Goal: Task Accomplishment & Management: Manage account settings

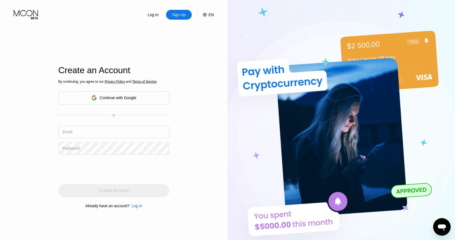
click at [98, 93] on div "Continue with Google" at bounding box center [113, 97] width 111 height 13
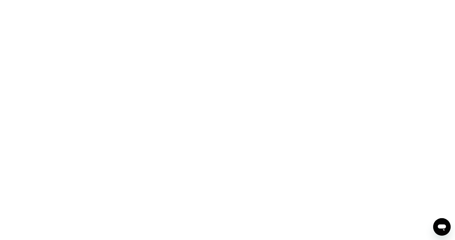
click at [446, 228] on icon "Открыть окно обмена сообщениями" at bounding box center [442, 227] width 10 height 10
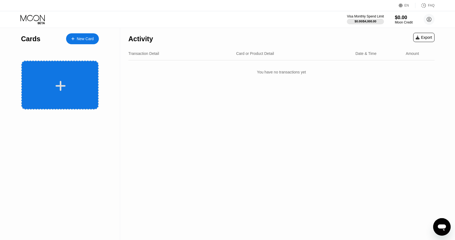
click at [67, 89] on div at bounding box center [61, 86] width 68 height 12
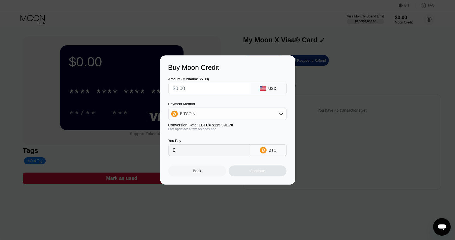
click at [194, 171] on div "Back" at bounding box center [197, 171] width 8 height 4
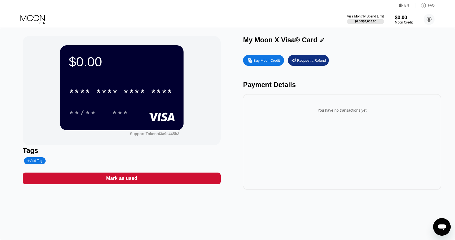
click at [235, 205] on div "$0.00 * * * * * * * * * * * * **** **/** *** Support Token: 43a9e445b3 Tags Add…" at bounding box center [227, 134] width 455 height 212
click at [105, 118] on div "**/** ***" at bounding box center [122, 113] width 106 height 14
click at [114, 118] on div "***" at bounding box center [120, 113] width 16 height 9
click at [126, 156] on div "Tags Add Tag" at bounding box center [122, 156] width 198 height 18
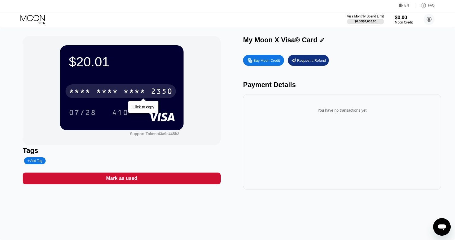
click at [108, 93] on div "* * * *" at bounding box center [107, 92] width 22 height 9
click at [108, 93] on div "6500" at bounding box center [107, 92] width 22 height 9
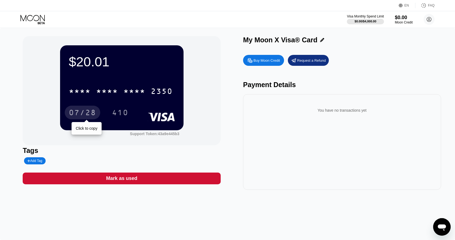
click at [91, 116] on div "07/28" at bounding box center [82, 113] width 27 height 9
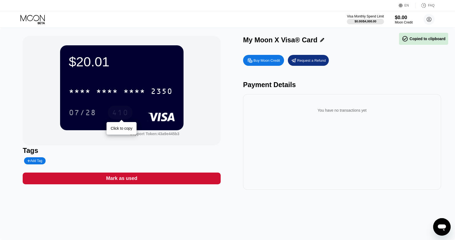
click at [122, 110] on div "410" at bounding box center [120, 113] width 16 height 9
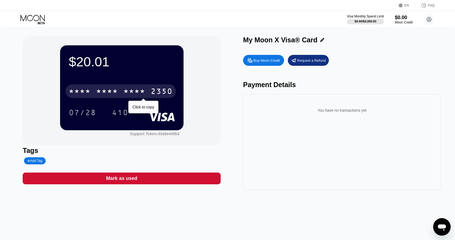
click at [117, 88] on div "* * * *" at bounding box center [107, 92] width 22 height 9
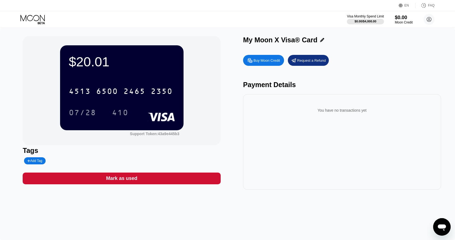
click at [98, 61] on div "$20.01" at bounding box center [122, 61] width 106 height 15
click at [133, 61] on div "$20.01" at bounding box center [122, 61] width 106 height 15
click at [156, 75] on div "$20.01 4513 6500 2465 2350 07/28 410" at bounding box center [121, 87] width 123 height 85
click at [58, 177] on div "Mark as used" at bounding box center [122, 178] width 198 height 12
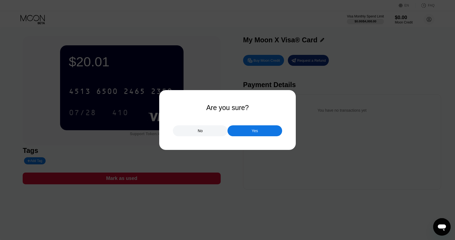
click at [204, 129] on div "No" at bounding box center [200, 130] width 55 height 11
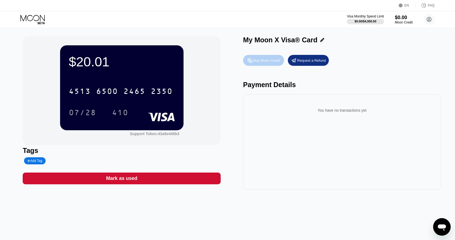
click at [276, 64] on div "Buy Moon Credit" at bounding box center [263, 60] width 41 height 11
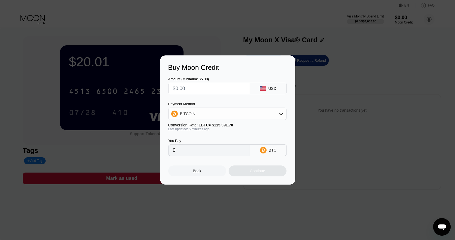
click at [212, 94] on input "text" at bounding box center [209, 88] width 72 height 11
type input "$4"
type input "0.00003467"
type input "0"
type input "$5"
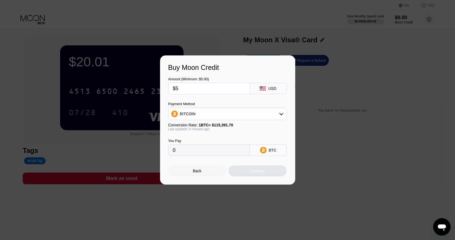
type input "0.00004334"
type input "$5"
click at [208, 111] on div "BITCOIN" at bounding box center [227, 113] width 118 height 11
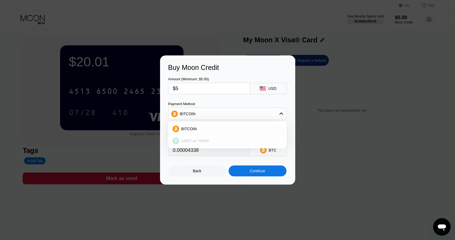
click at [199, 140] on span "USDT on TRON" at bounding box center [195, 141] width 28 height 4
type input "5.05"
click at [245, 168] on div "Continue" at bounding box center [257, 170] width 58 height 11
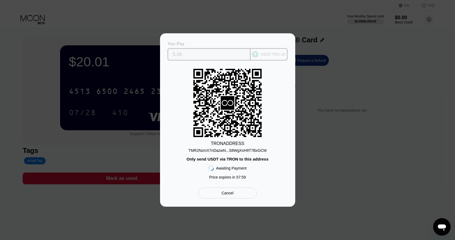
click at [195, 55] on input "5.06" at bounding box center [208, 54] width 73 height 11
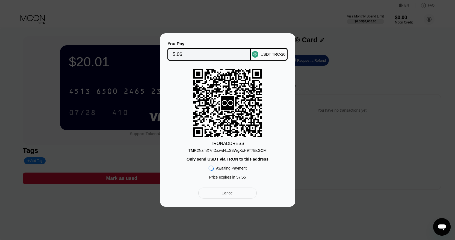
click at [222, 192] on div "Cancel" at bounding box center [227, 192] width 12 height 5
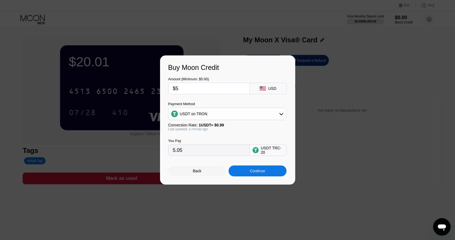
click at [194, 87] on input "$5" at bounding box center [209, 88] width 72 height 11
type input "0.00"
type input "$3"
type input "3.03"
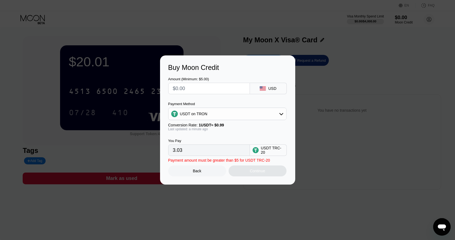
type input "0.00"
type input "$5"
type input "5.05"
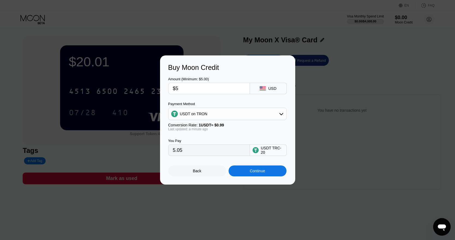
click at [252, 173] on div "Continue" at bounding box center [257, 171] width 15 height 4
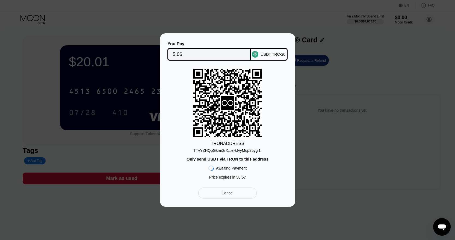
click at [233, 150] on div "TTvYZHQoGkmr2rX...eHJvyMqp35ygi1i" at bounding box center [227, 150] width 68 height 4
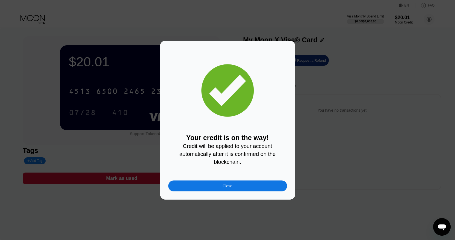
click at [192, 189] on div "Close" at bounding box center [227, 185] width 119 height 11
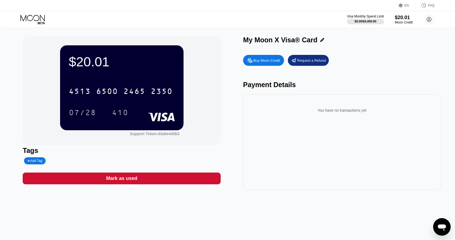
click at [97, 73] on div "$20.01 4513 6500 2465 2350 07/28 410" at bounding box center [121, 87] width 123 height 85
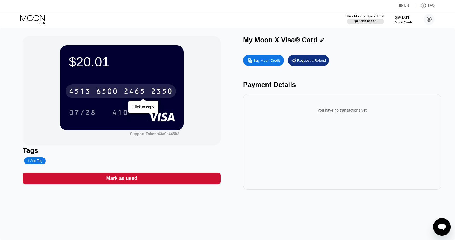
click at [102, 86] on div "4513 6500 2465 2350" at bounding box center [120, 91] width 110 height 14
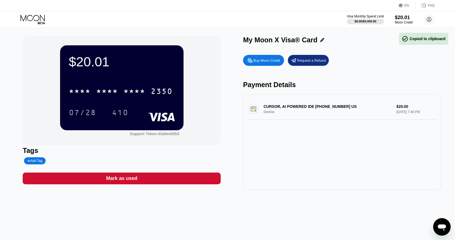
click at [89, 65] on div "$20.01" at bounding box center [122, 61] width 106 height 15
click at [91, 67] on div "$20.01" at bounding box center [122, 61] width 106 height 15
click at [94, 72] on div "$20.01 * * * * * * * * * * * * 2350 07/28 410" at bounding box center [121, 87] width 123 height 85
click at [94, 71] on div "$20.01 * * * * * * * * * * * * 2350 07/28 410" at bounding box center [121, 87] width 123 height 85
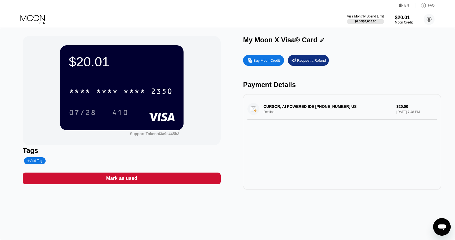
click at [94, 71] on div "$20.01 * * * * * * * * * * * * 2350 07/28 410" at bounding box center [121, 87] width 123 height 85
click at [94, 69] on div "$20.01" at bounding box center [122, 61] width 106 height 15
click at [92, 64] on div "$20.01" at bounding box center [122, 61] width 106 height 15
click at [90, 60] on div "$20.01" at bounding box center [122, 61] width 106 height 15
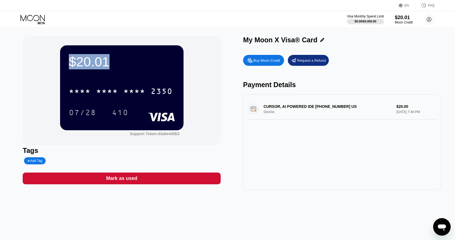
click at [90, 60] on div "$20.01" at bounding box center [122, 61] width 106 height 15
click at [92, 69] on div "$20.01" at bounding box center [122, 61] width 106 height 15
drag, startPoint x: 306, startPoint y: 193, endPoint x: 308, endPoint y: 181, distance: 12.2
click at [308, 181] on div "$20.01 * * * * * * * * * * * * 2350 07/28 410 Support Token: 43a9e445b3 Tags Ad…" at bounding box center [227, 134] width 455 height 212
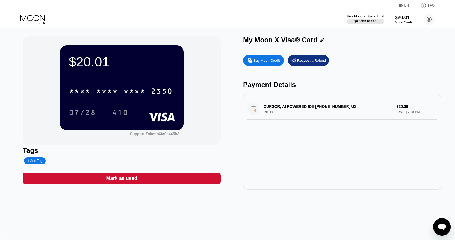
click at [286, 115] on div "CURSOR, AI POWERED IDE +18314259504 US Decline $20.00 Aug 22, 2025 7:48 PM" at bounding box center [341, 109] width 189 height 21
click at [319, 104] on div "CURSOR, AI POWERED IDE +18314259504 US Decline $20.00 Aug 22, 2025 7:48 PM" at bounding box center [341, 109] width 189 height 21
click at [286, 109] on div "CURSOR, AI POWERED IDE +18314259504 US Decline $20.00 Aug 22, 2025 7:48 PM" at bounding box center [341, 109] width 189 height 21
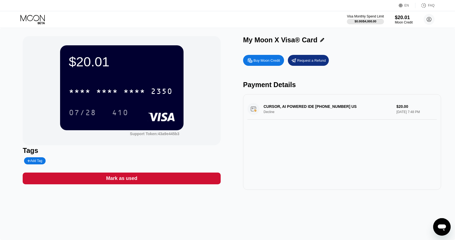
drag, startPoint x: 249, startPoint y: 106, endPoint x: 316, endPoint y: 111, distance: 67.0
click at [317, 111] on div "CURSOR, AI POWERED IDE +18314259504 US Decline $20.00 Aug 22, 2025 7:48 PM" at bounding box center [341, 109] width 189 height 21
drag, startPoint x: 316, startPoint y: 111, endPoint x: 310, endPoint y: 111, distance: 6.0
click at [315, 111] on div "CURSOR, AI POWERED IDE +18314259504 US Decline $20.00 Aug 22, 2025 7:48 PM" at bounding box center [341, 109] width 189 height 21
drag, startPoint x: 266, startPoint y: 107, endPoint x: 310, endPoint y: 124, distance: 46.8
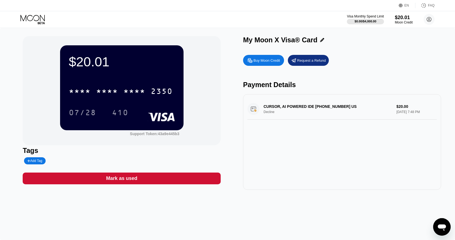
click at [310, 124] on div "CURSOR, AI POWERED IDE +18314259504 US Decline $20.00 Aug 22, 2025 7:48 PM" at bounding box center [342, 142] width 198 height 96
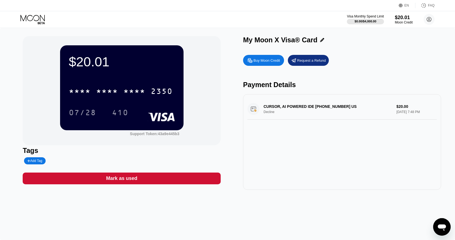
click at [284, 156] on div "CURSOR, AI POWERED IDE +18314259504 US Decline $20.00 Aug 22, 2025 7:48 PM" at bounding box center [342, 142] width 198 height 96
click at [282, 158] on div "CURSOR, AI POWERED IDE +18314259504 US Decline $20.00 Aug 22, 2025 7:48 PM" at bounding box center [342, 142] width 198 height 96
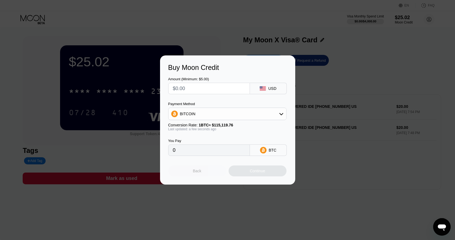
click at [197, 172] on div "Back" at bounding box center [197, 171] width 8 height 4
click at [341, 97] on div "Buy Moon Credit Amount (Minimum: $5.00) USD Payment Method BITCOIN Conversion R…" at bounding box center [227, 119] width 455 height 129
click at [211, 172] on div "Back" at bounding box center [197, 170] width 58 height 11
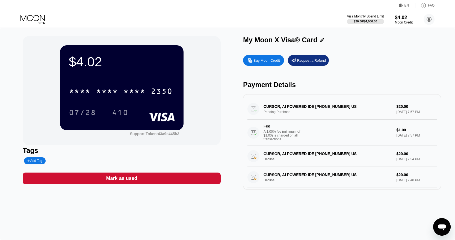
click at [203, 171] on div "$4.02 * * * * * * * * * * * * 2350 07/28 410 Support Token: 43a9e445b3 Tags Add…" at bounding box center [122, 113] width 198 height 154
click at [201, 174] on div "Mark as used" at bounding box center [122, 178] width 198 height 12
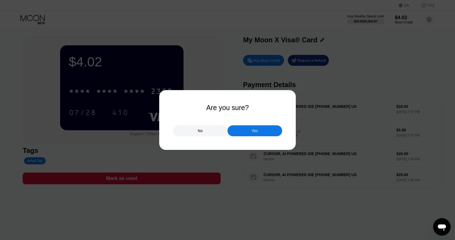
click at [267, 130] on div "Yes" at bounding box center [254, 130] width 55 height 11
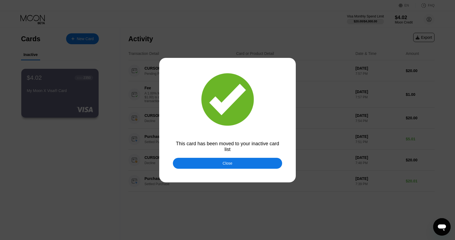
click at [219, 165] on div "Close" at bounding box center [227, 163] width 109 height 11
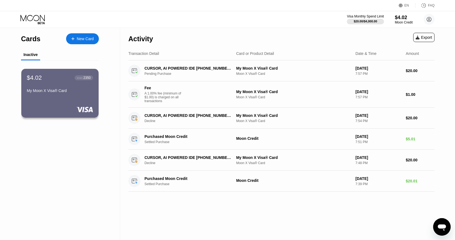
click at [77, 88] on div "My Moon X Visa® Card" at bounding box center [60, 90] width 66 height 4
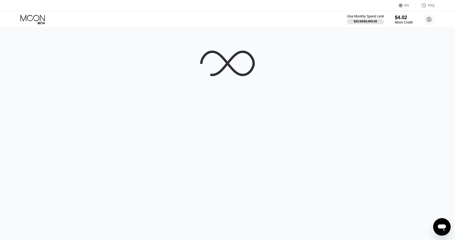
click at [77, 88] on div at bounding box center [227, 134] width 455 height 212
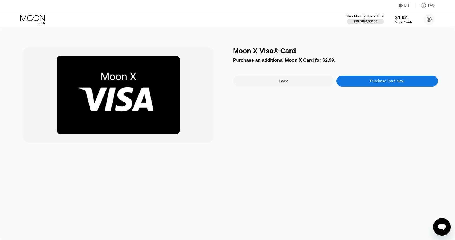
click at [35, 20] on icon at bounding box center [32, 20] width 25 height 10
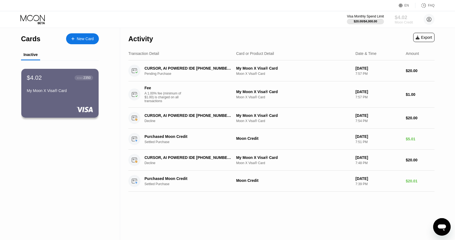
click at [401, 19] on div "$4.02" at bounding box center [403, 17] width 18 height 6
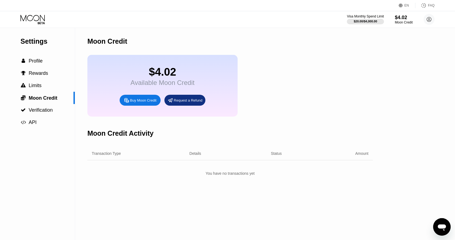
click at [180, 99] on div "Request a Refund" at bounding box center [188, 100] width 29 height 5
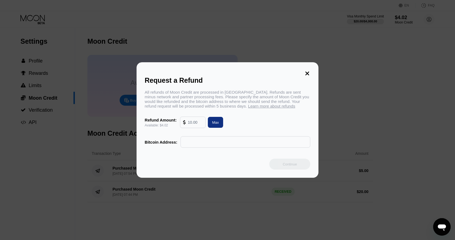
click at [196, 118] on input "text" at bounding box center [195, 122] width 15 height 11
type input "4"
click at [315, 76] on div "Request a Refund All refunds of Moon Credit are processed in [GEOGRAPHIC_DATA].…" at bounding box center [227, 119] width 182 height 115
click at [314, 75] on div "Request a Refund All refunds of Moon Credit are processed in [GEOGRAPHIC_DATA].…" at bounding box center [227, 119] width 182 height 115
click at [304, 74] on icon at bounding box center [307, 73] width 6 height 6
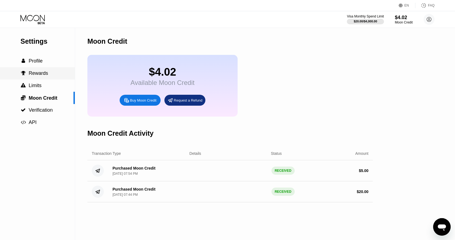
click at [50, 76] on div " Rewards" at bounding box center [37, 73] width 75 height 12
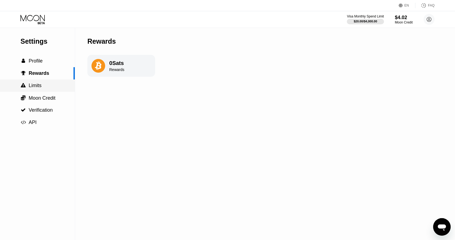
click at [45, 85] on div " Limits" at bounding box center [37, 86] width 75 height 6
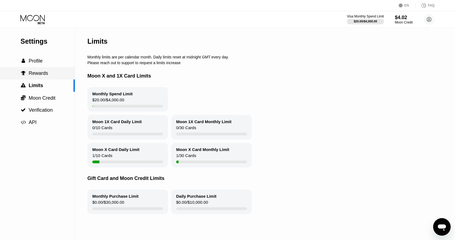
click at [51, 69] on div " Rewards" at bounding box center [37, 73] width 75 height 12
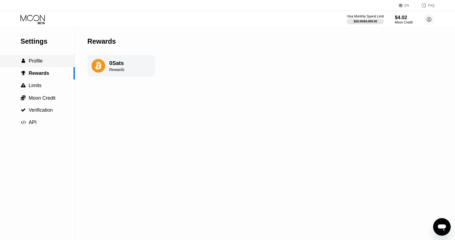
click at [51, 62] on div " Profile" at bounding box center [37, 61] width 75 height 6
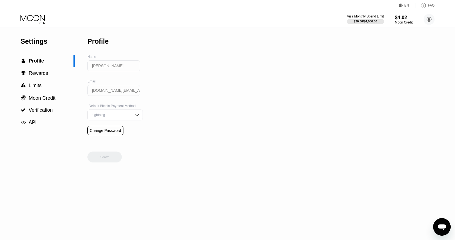
click at [120, 118] on div "Lightning" at bounding box center [114, 114] width 55 height 11
click at [183, 122] on div "Settings  Profile  Rewards  Limits  Moon Credit  Verification  API Profil…" at bounding box center [227, 134] width 455 height 212
click at [133, 118] on div "Lightning" at bounding box center [114, 114] width 55 height 11
click at [29, 114] on div " Verification" at bounding box center [37, 110] width 75 height 12
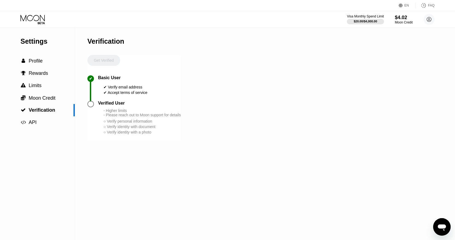
click at [91, 105] on div at bounding box center [90, 104] width 7 height 7
click at [110, 126] on div "○ Verify identity with document" at bounding box center [141, 126] width 77 height 4
click at [105, 123] on div "○ Verify personal information" at bounding box center [141, 121] width 77 height 4
click at [100, 54] on div "Verification" at bounding box center [133, 41] width 93 height 27
click at [100, 62] on div "Get Verified" at bounding box center [103, 65] width 33 height 20
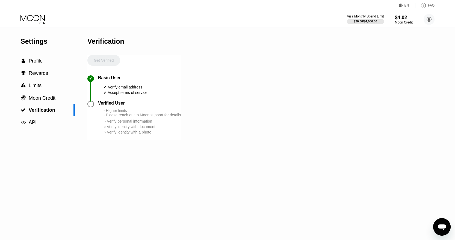
click at [109, 126] on div "○ Verify identity with document" at bounding box center [141, 126] width 77 height 4
click at [29, 124] on span "API" at bounding box center [33, 122] width 8 height 5
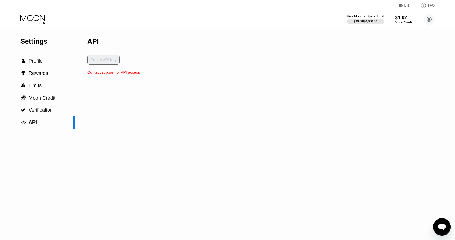
click at [98, 54] on div "API" at bounding box center [113, 41] width 52 height 27
click at [98, 59] on div "Create API Key" at bounding box center [113, 62] width 52 height 15
